Goal: Find specific page/section

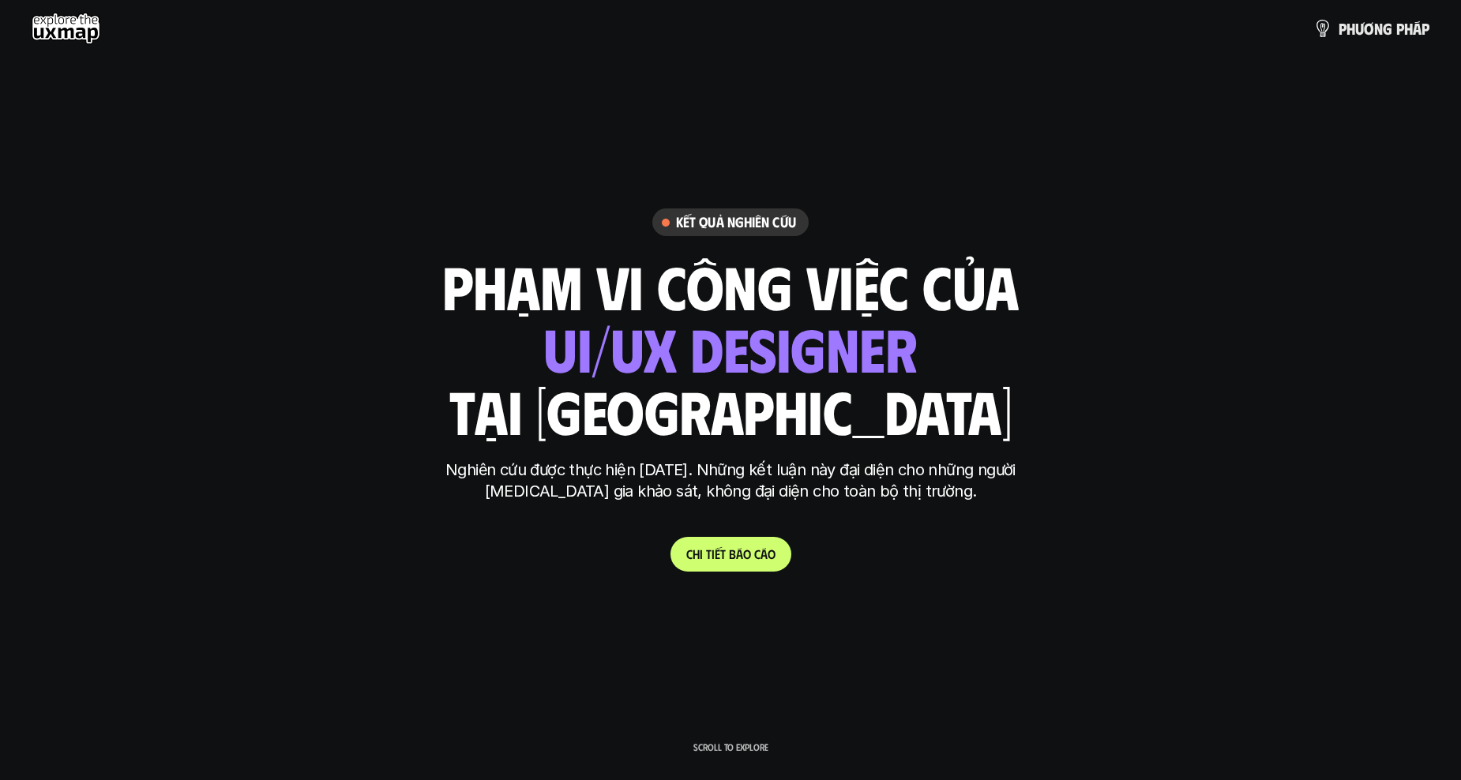
click at [938, 495] on p "Nghiên cứu được thực hiện [DATE]. Những kết luận này đại diện cho những người […" at bounding box center [730, 481] width 592 height 43
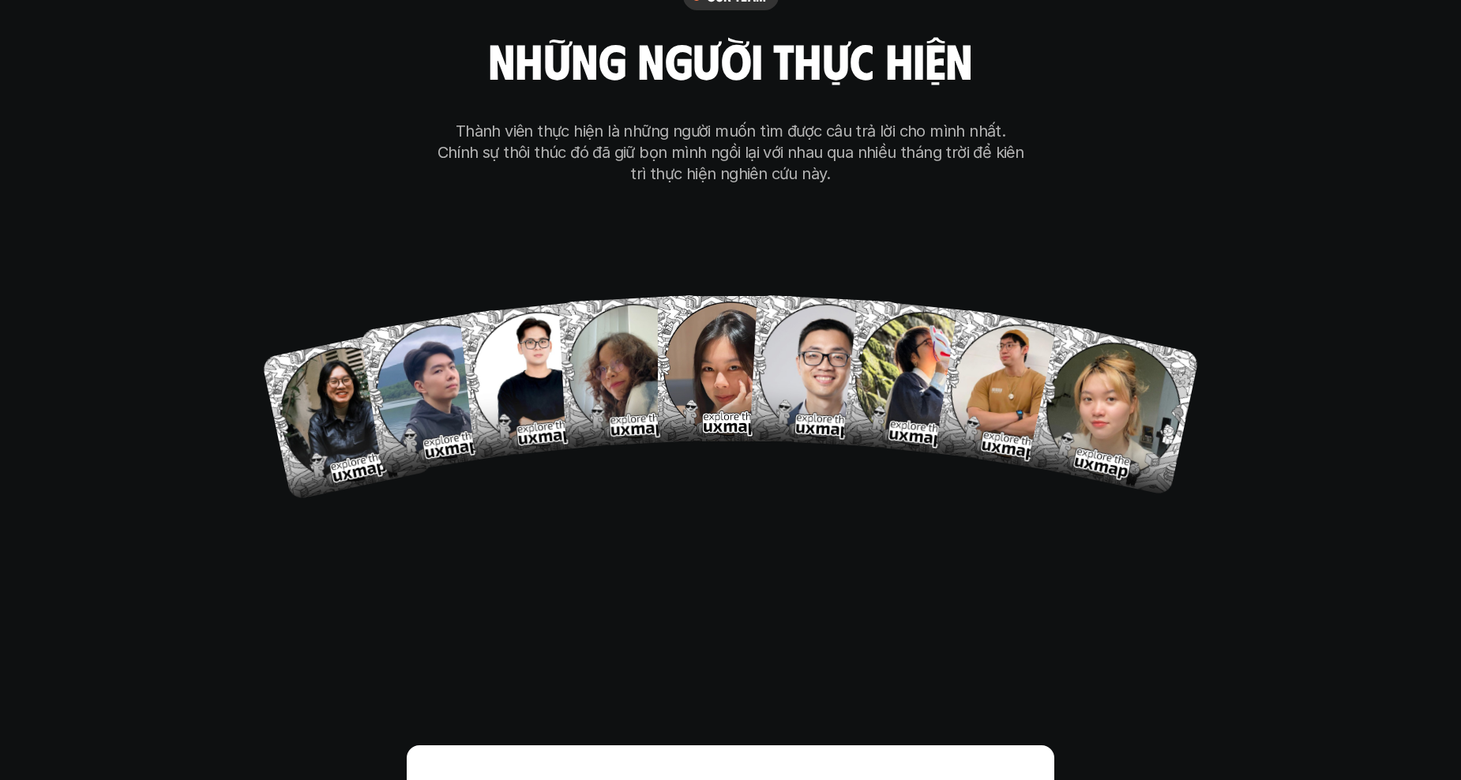
scroll to position [10112, 0]
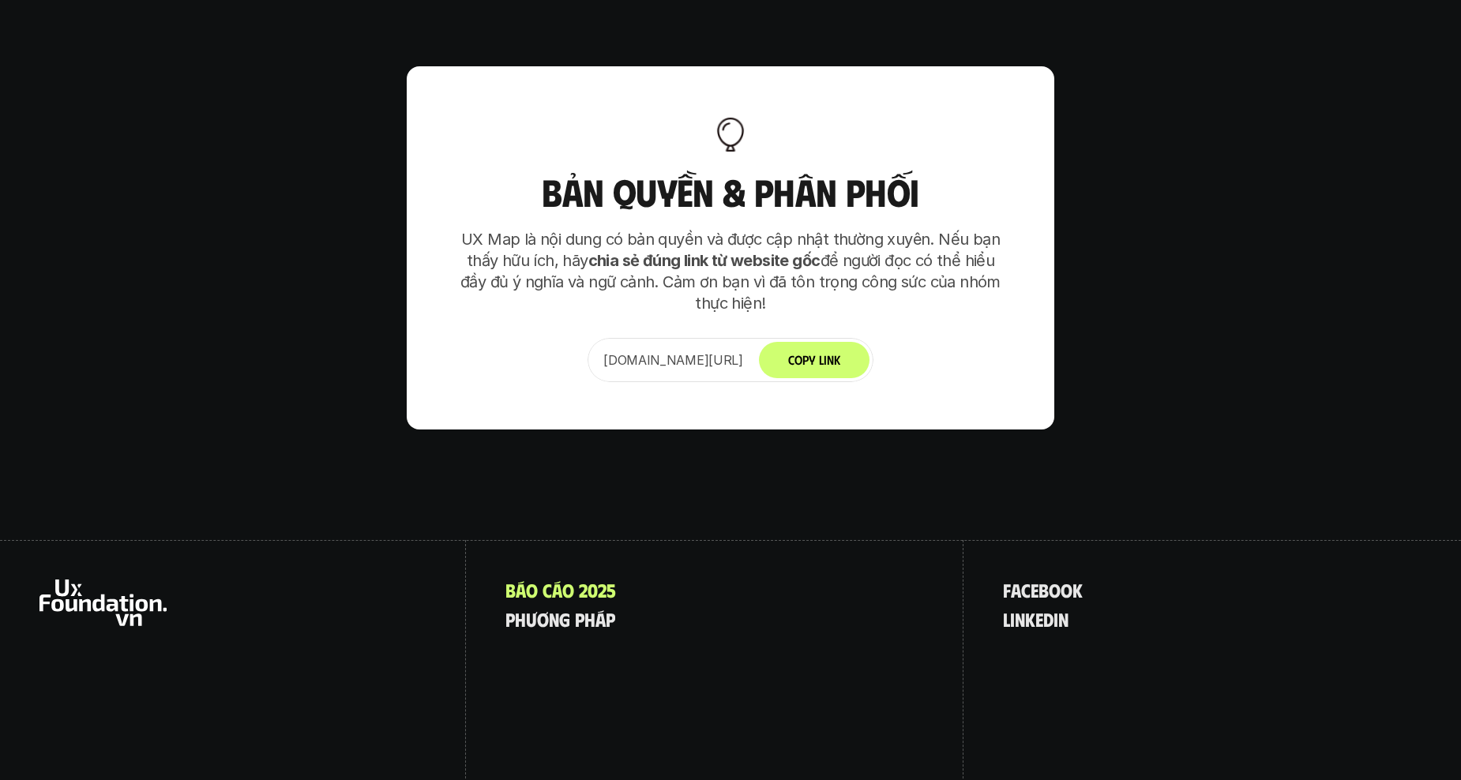
click at [513, 622] on div "B á o c á o 2 0 2 5 p h ư ơ n g p h á p" at bounding box center [715, 679] width 498 height 278
drag, startPoint x: 278, startPoint y: 525, endPoint x: 127, endPoint y: 506, distance: 152.1
click at [273, 540] on div at bounding box center [233, 679] width 466 height 278
click at [59, 580] on icon at bounding box center [102, 603] width 127 height 47
click at [57, 580] on icon at bounding box center [102, 603] width 127 height 47
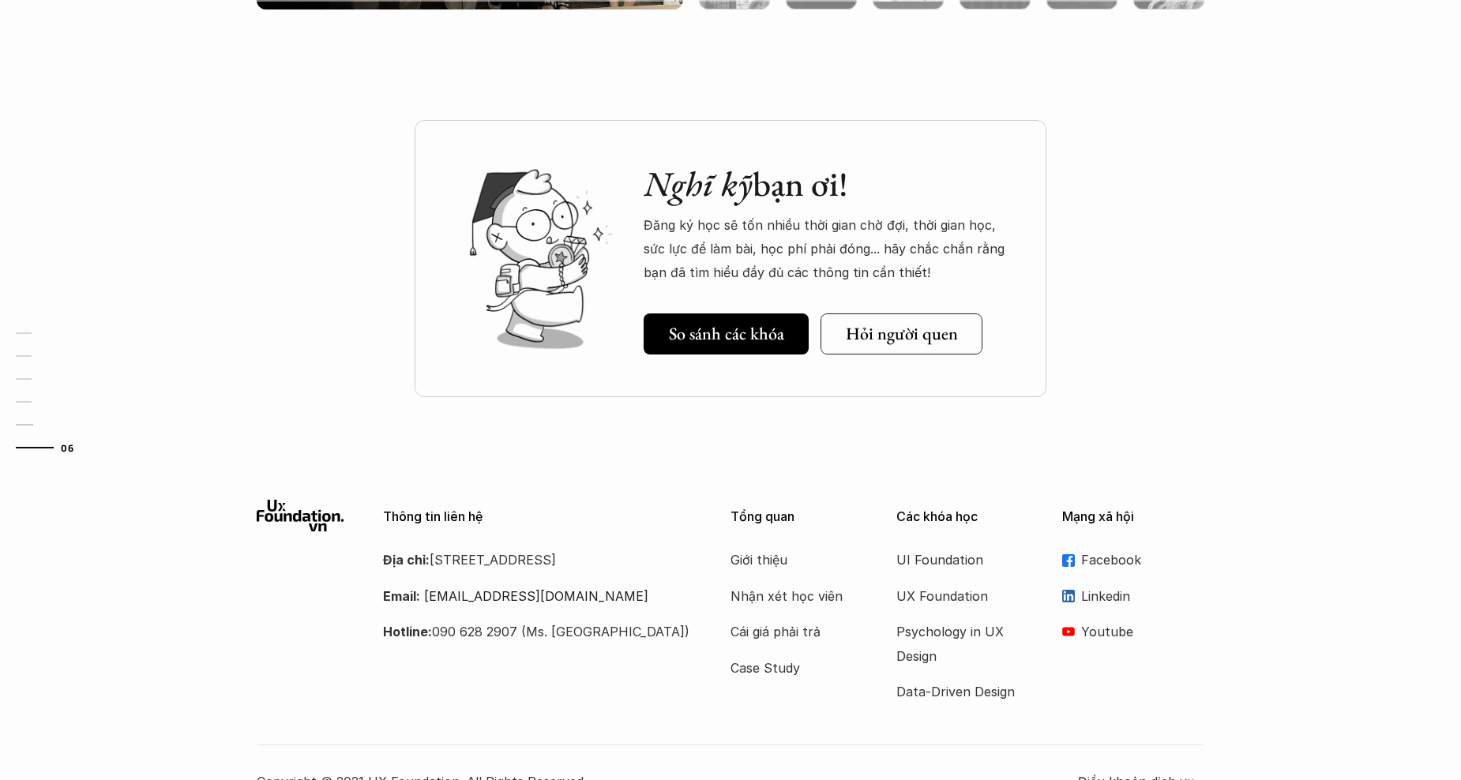
scroll to position [4745, 0]
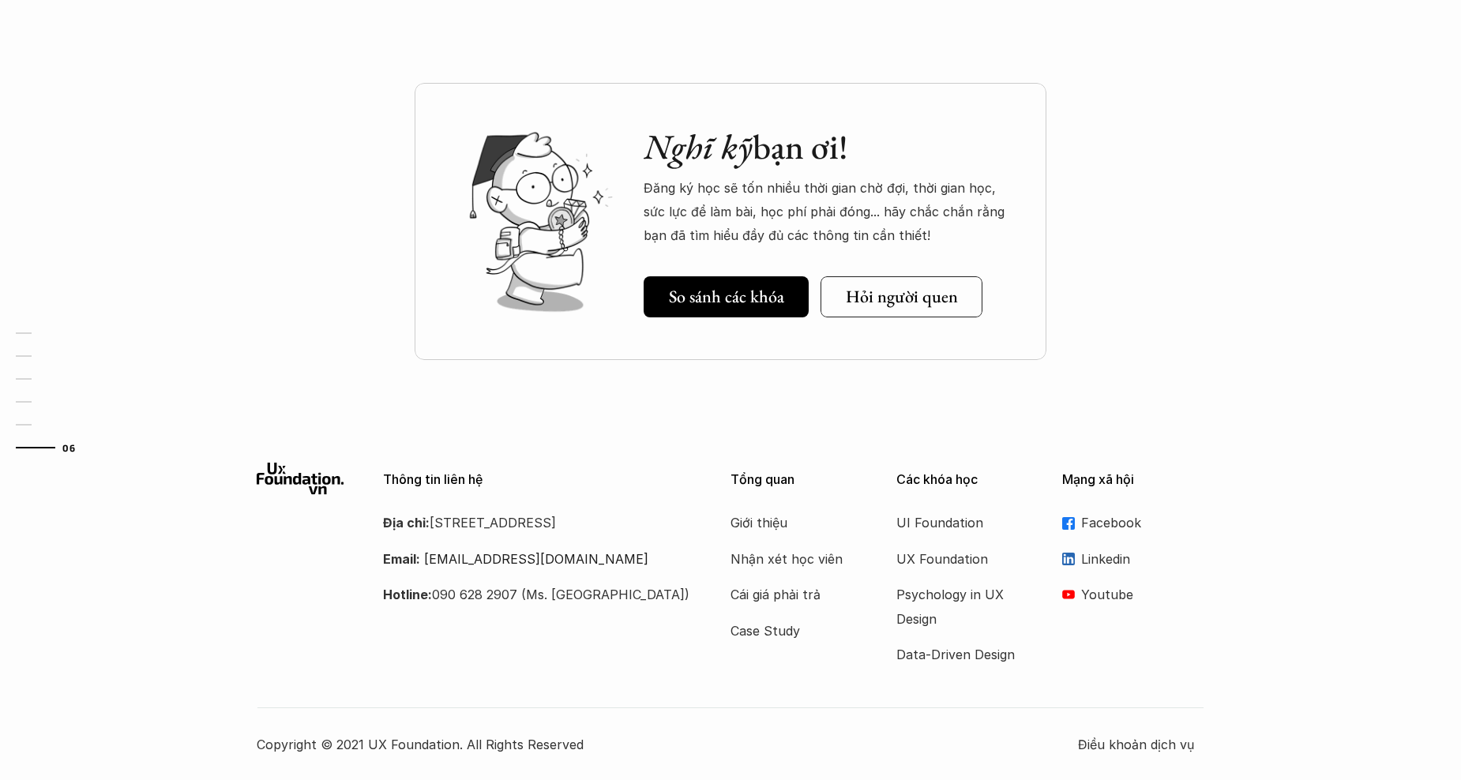
click at [1322, 604] on div "Thông tin liên hệ Địa chỉ: [STREET_ADDRESS] Email: [EMAIL_ADDRESS][DOMAIN_NAME]…" at bounding box center [730, 609] width 1461 height 341
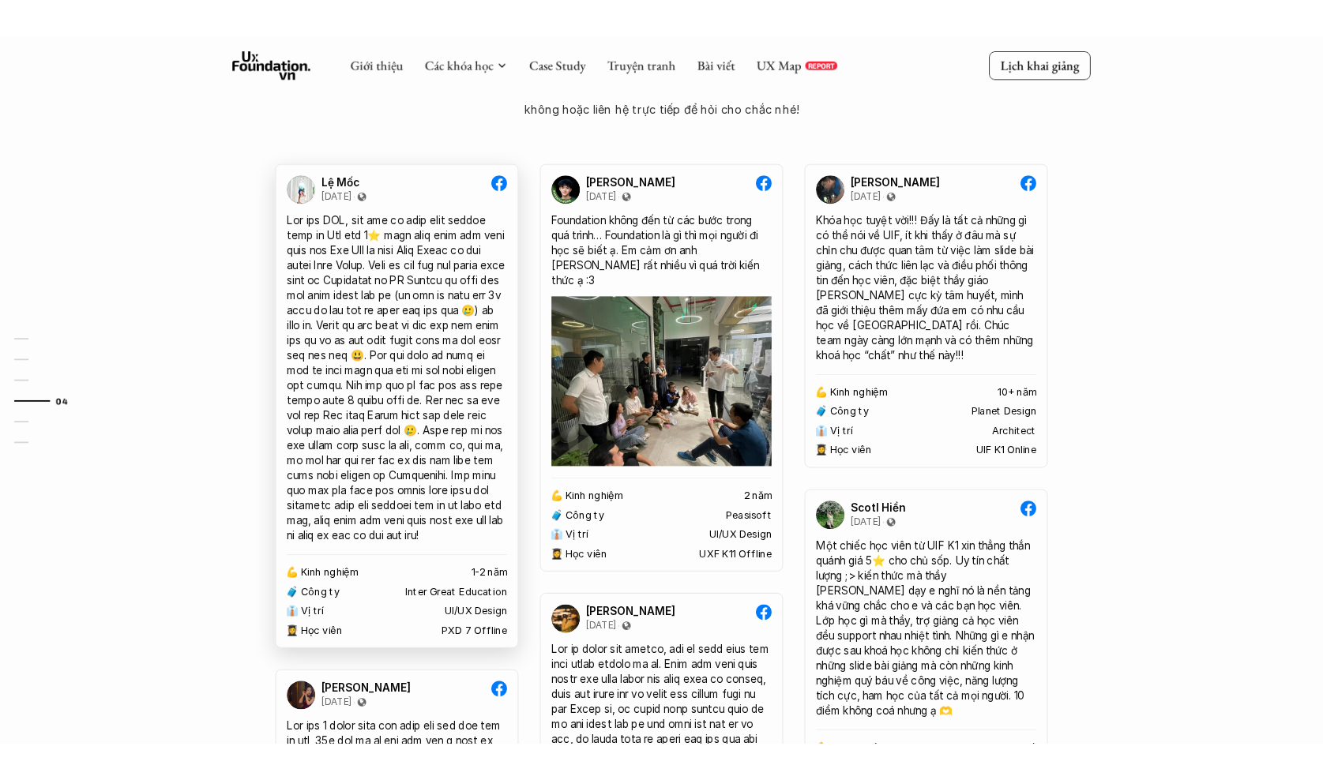
scroll to position [2217, 0]
